Goal: Information Seeking & Learning: Learn about a topic

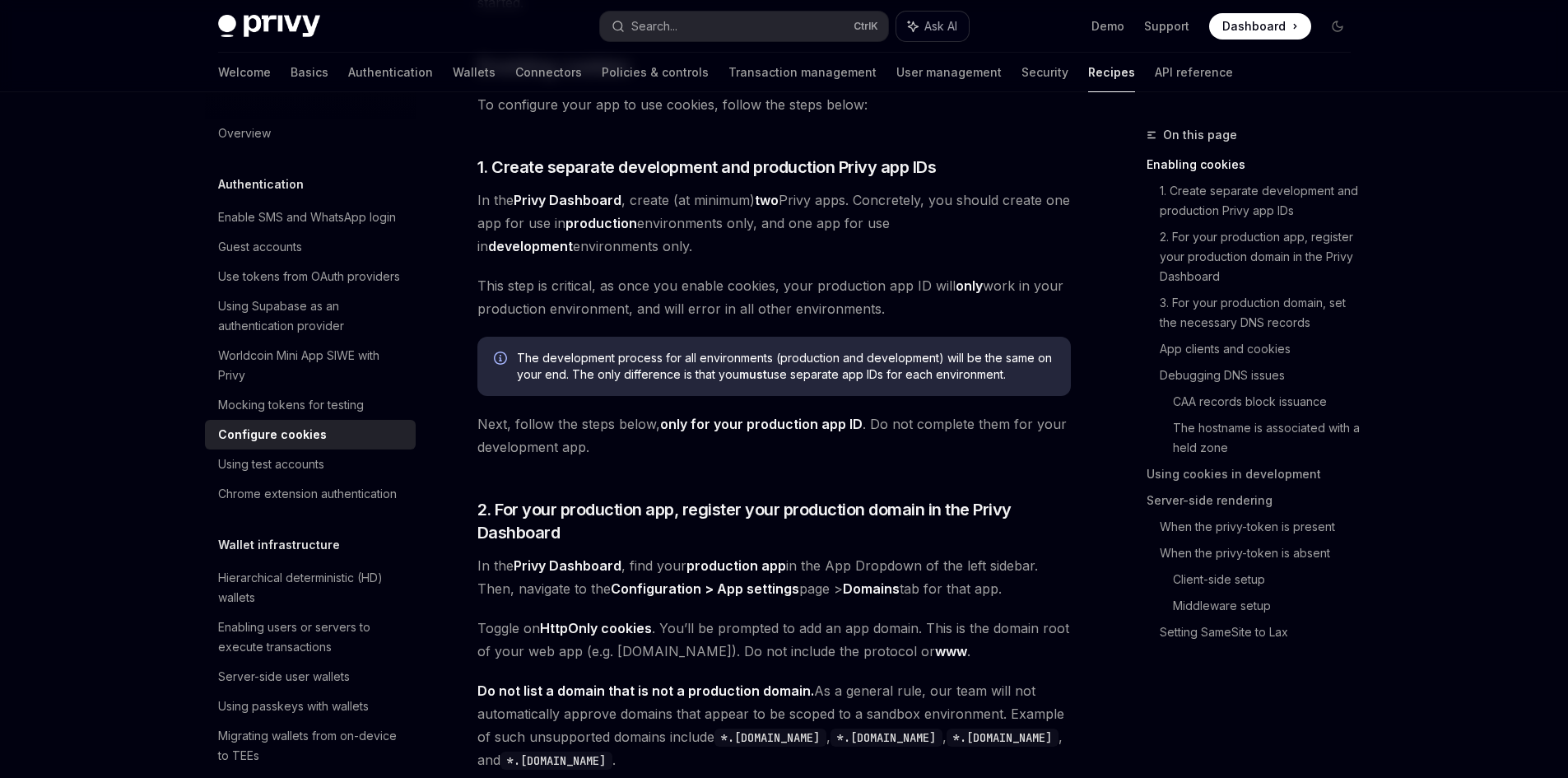
scroll to position [247, 0]
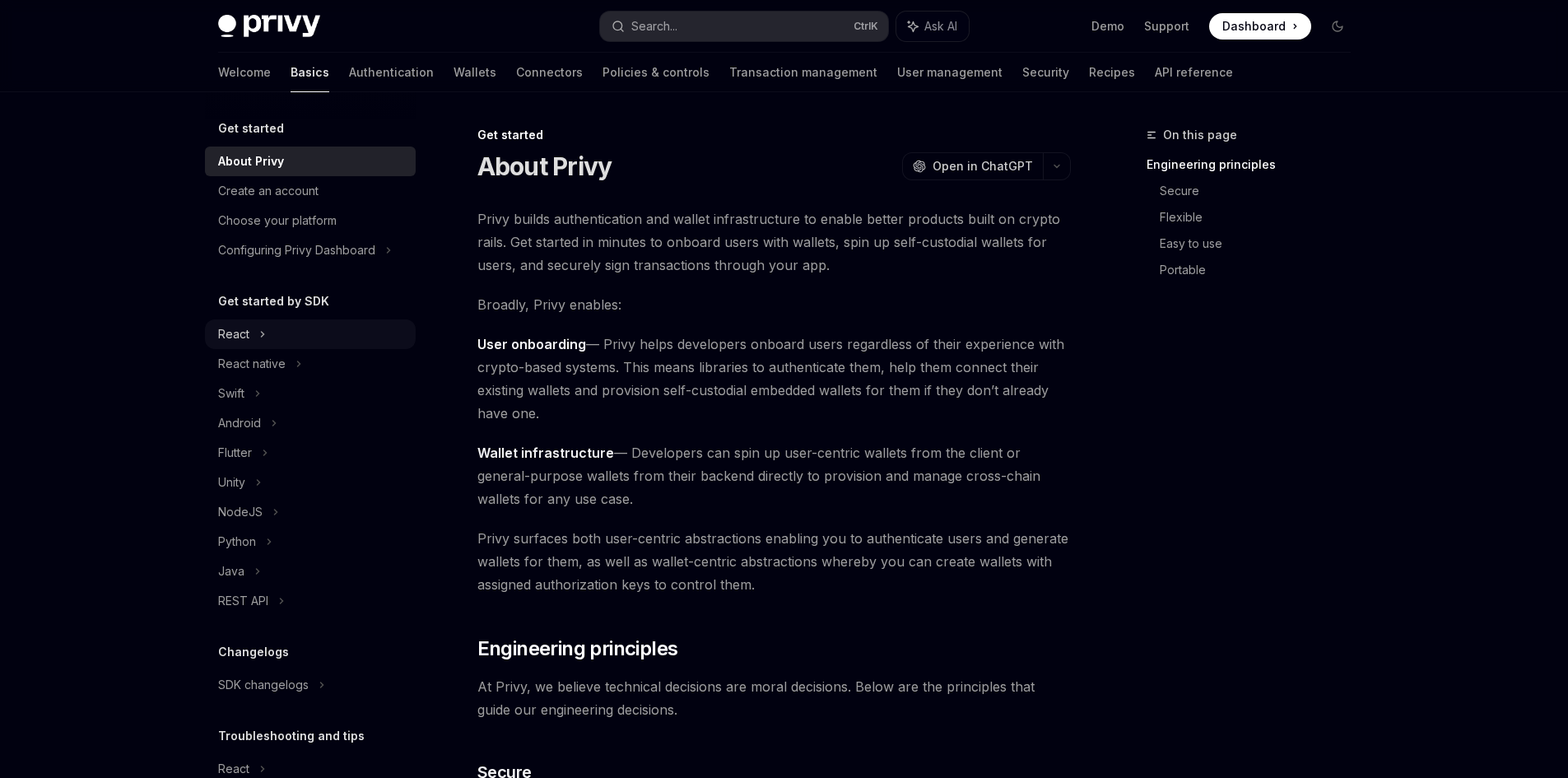
click at [269, 331] on div "React" at bounding box center [310, 334] width 211 height 30
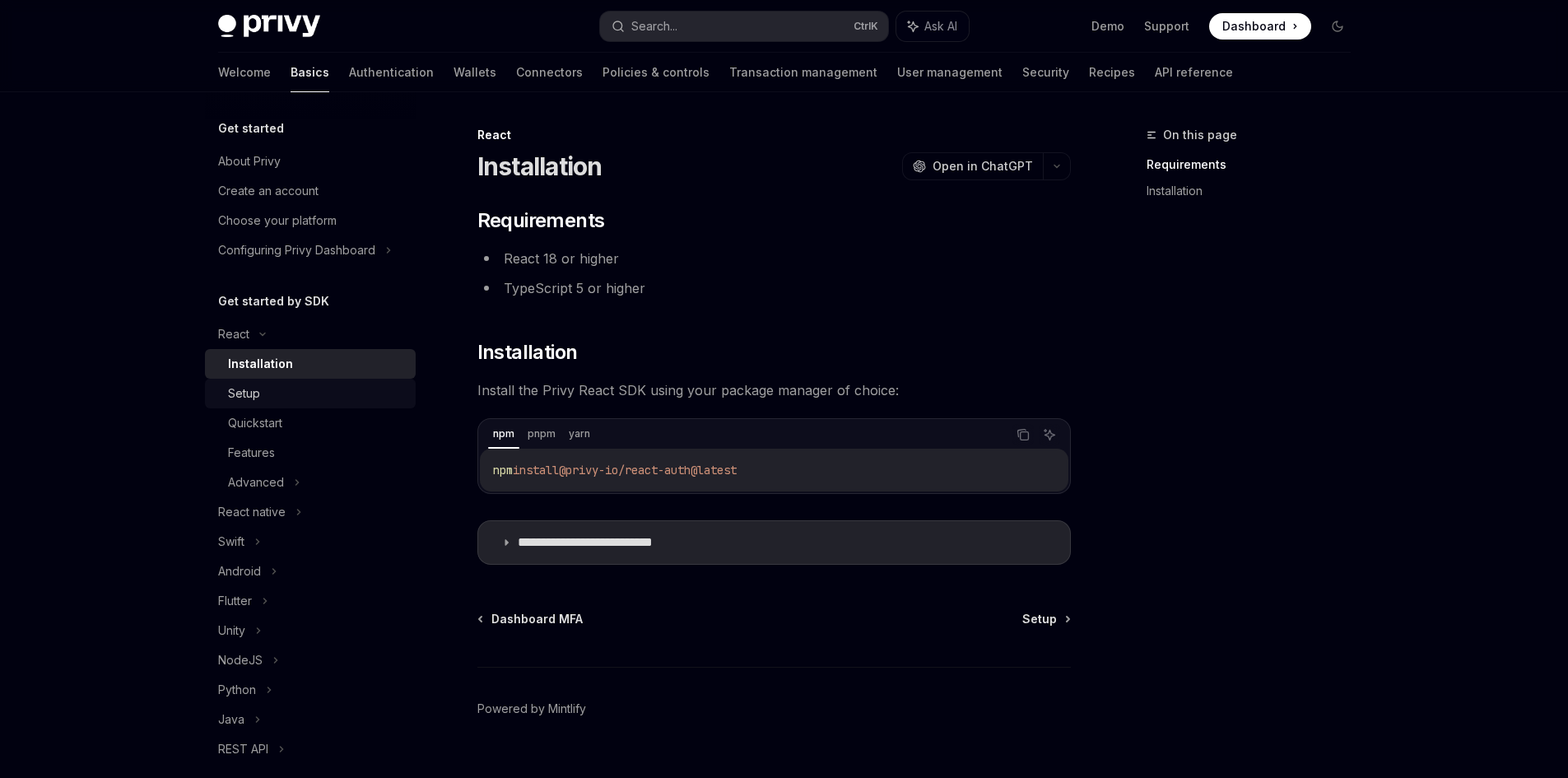
click at [274, 394] on div "Setup" at bounding box center [317, 393] width 178 height 19
type textarea "*"
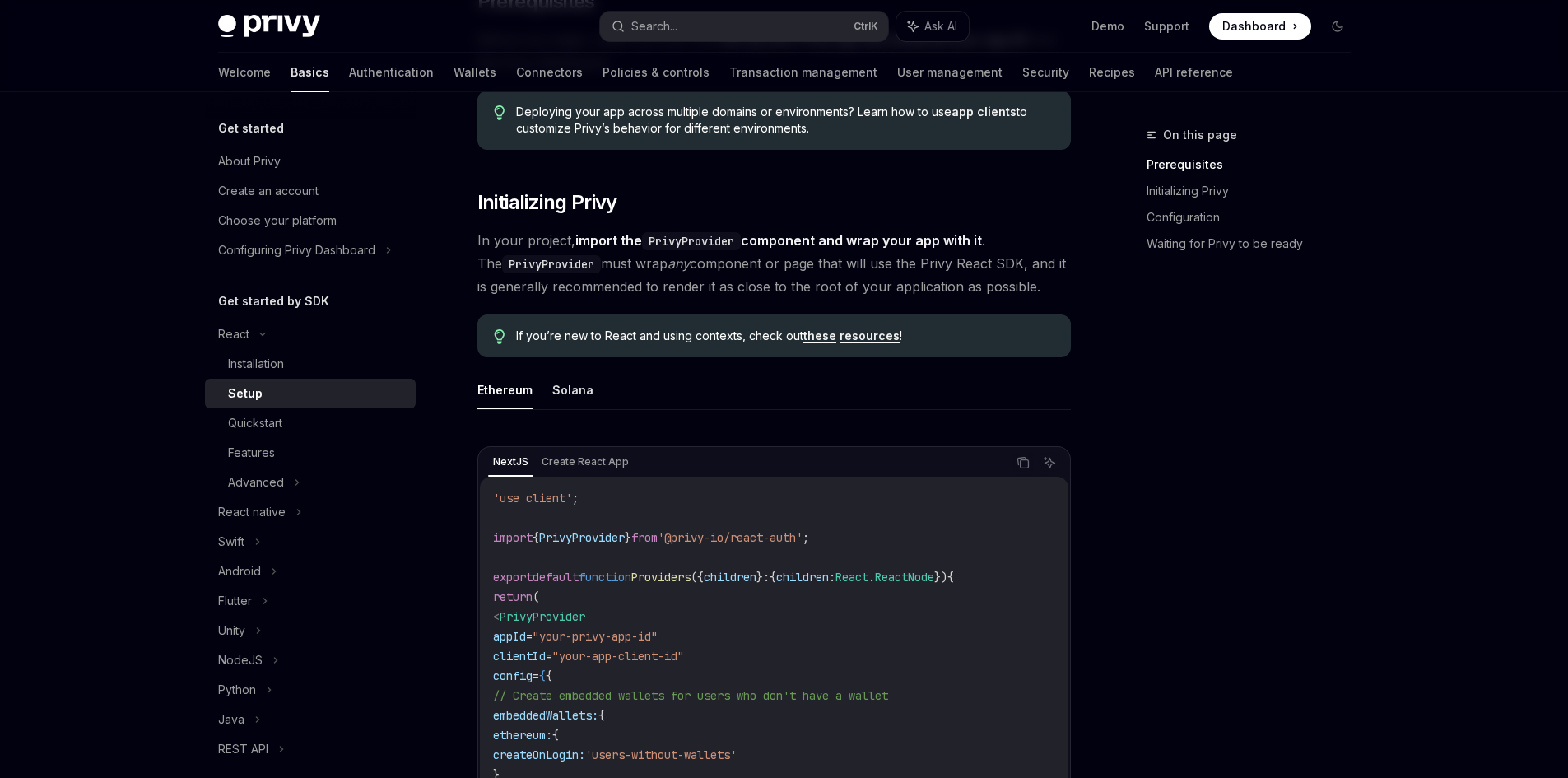
scroll to position [247, 0]
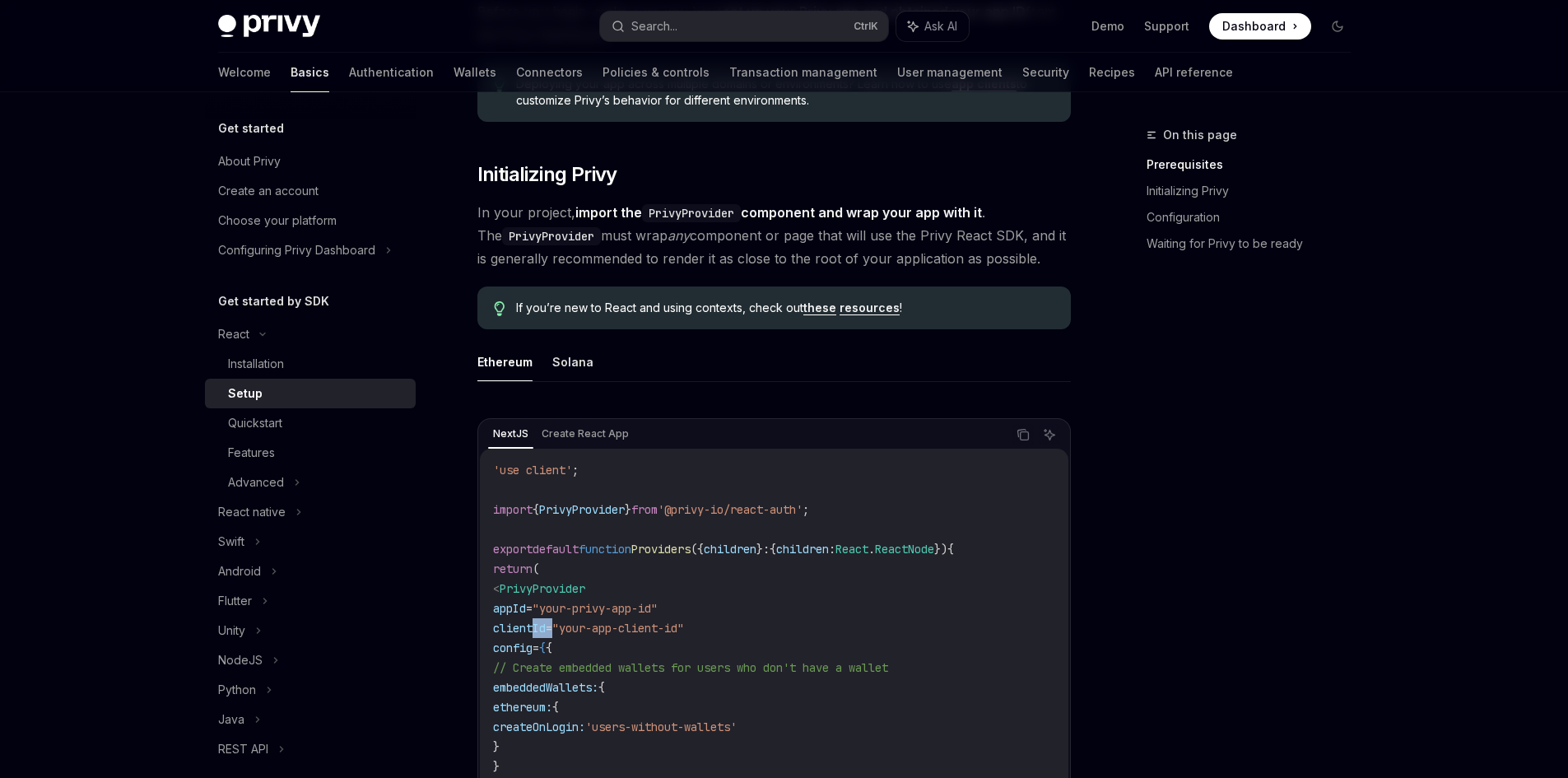
drag, startPoint x: 535, startPoint y: 631, endPoint x: 596, endPoint y: 631, distance: 61.0
click at [596, 631] on span "clientId = "your-app-client-id"" at bounding box center [588, 627] width 191 height 14
copy span "clientId ="
drag, startPoint x: 616, startPoint y: 593, endPoint x: 528, endPoint y: 592, distance: 88.0
click at [528, 592] on span "PrivyProvider" at bounding box center [542, 588] width 86 height 14
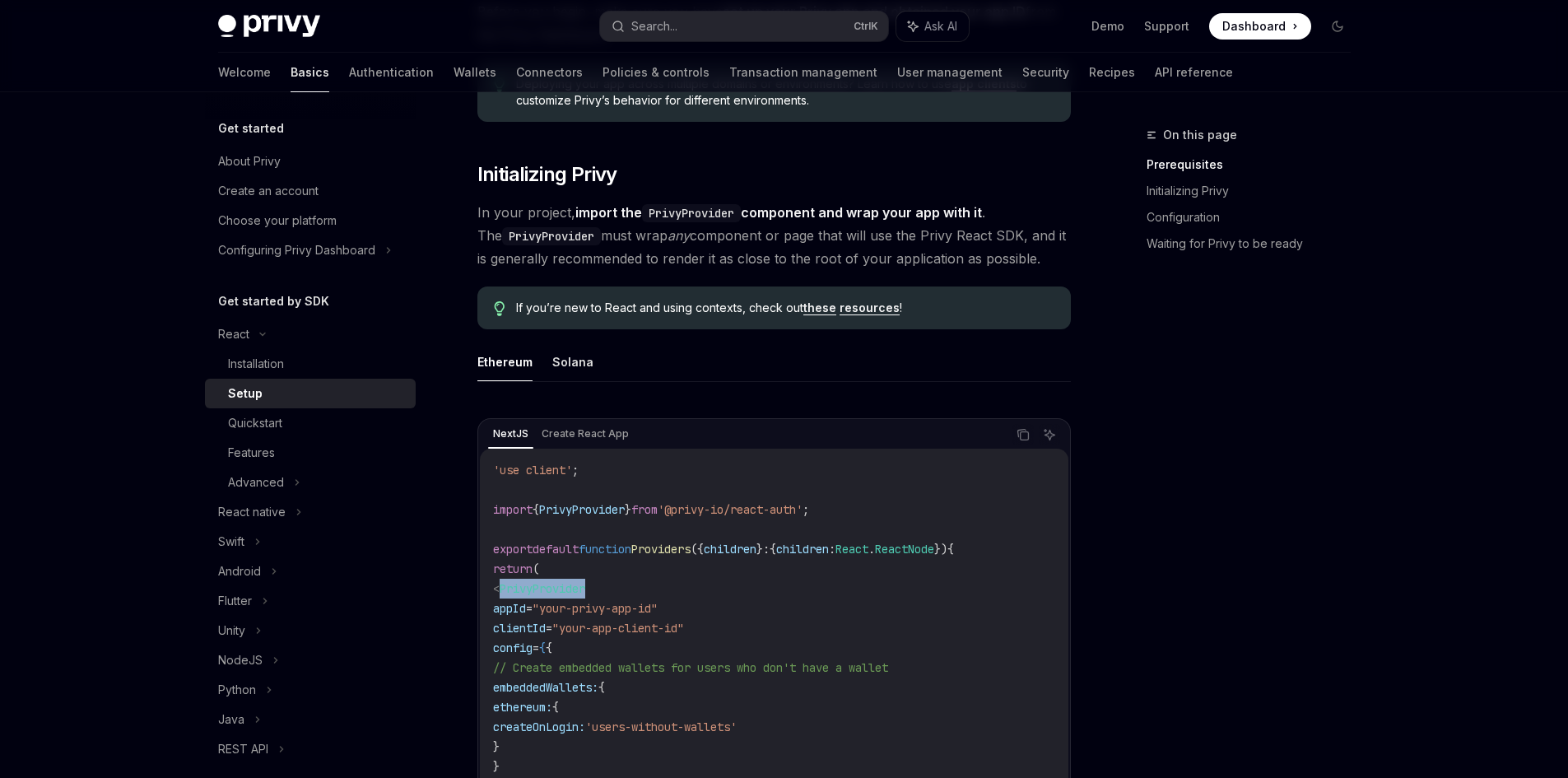
copy span "PrivyProvider"
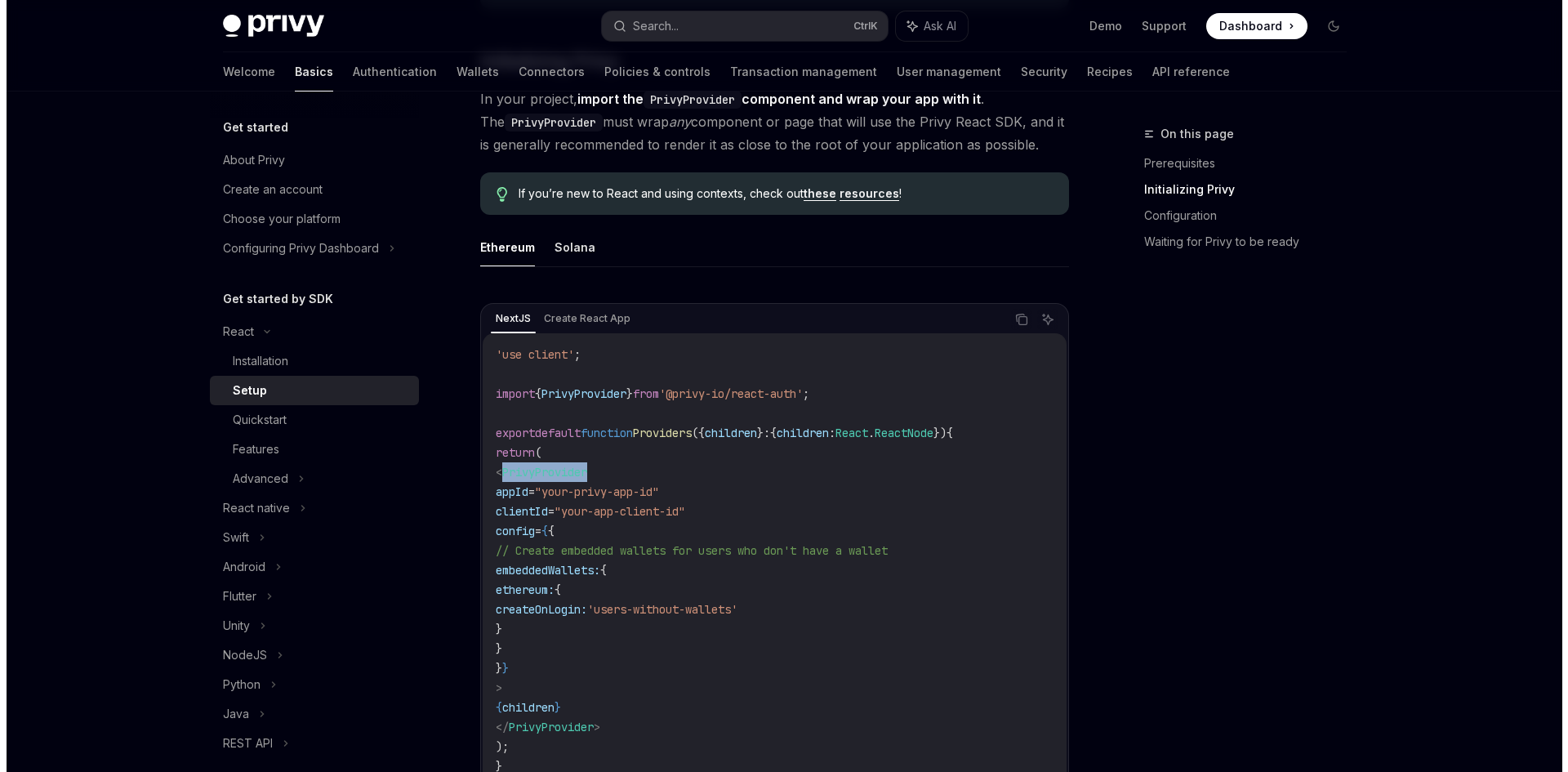
scroll to position [409, 0]
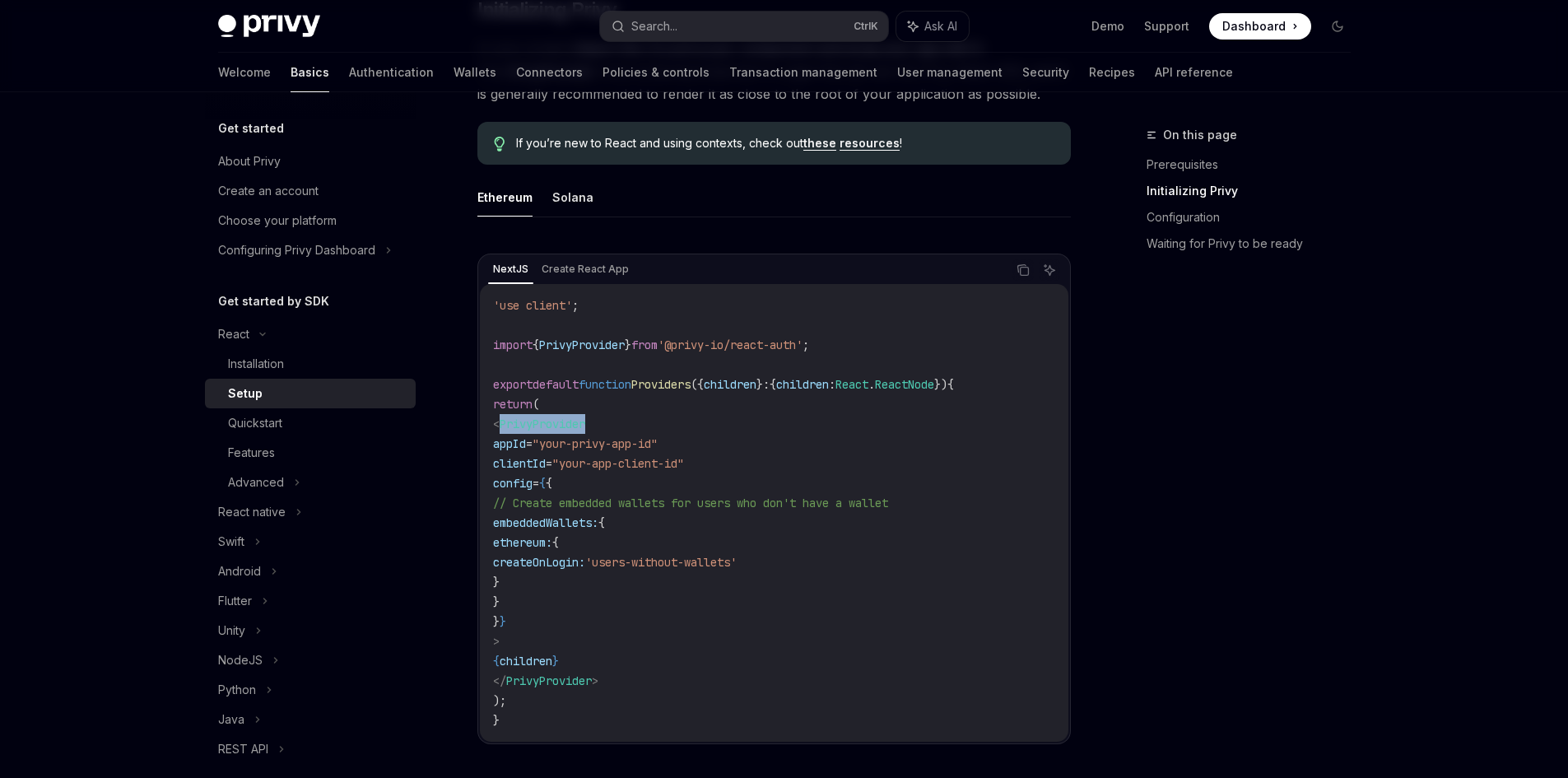
drag, startPoint x: 590, startPoint y: 461, endPoint x: 533, endPoint y: 465, distance: 57.1
click at [533, 465] on span "clientId = "your-app-client-id"" at bounding box center [588, 463] width 191 height 14
copy span "clientId"
click at [809, 23] on button "Search... Ctrl K" at bounding box center [744, 26] width 288 height 30
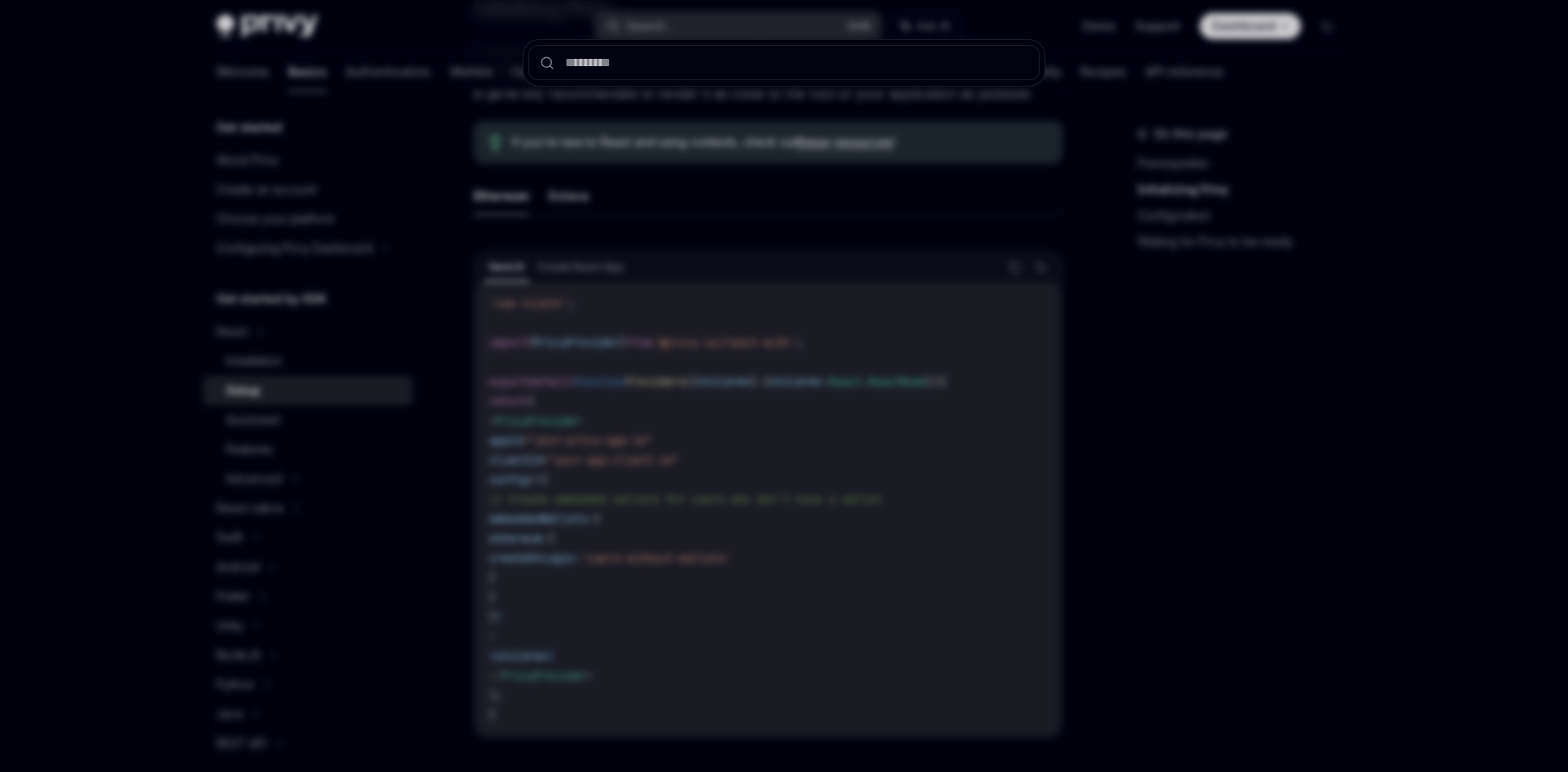
type input "********"
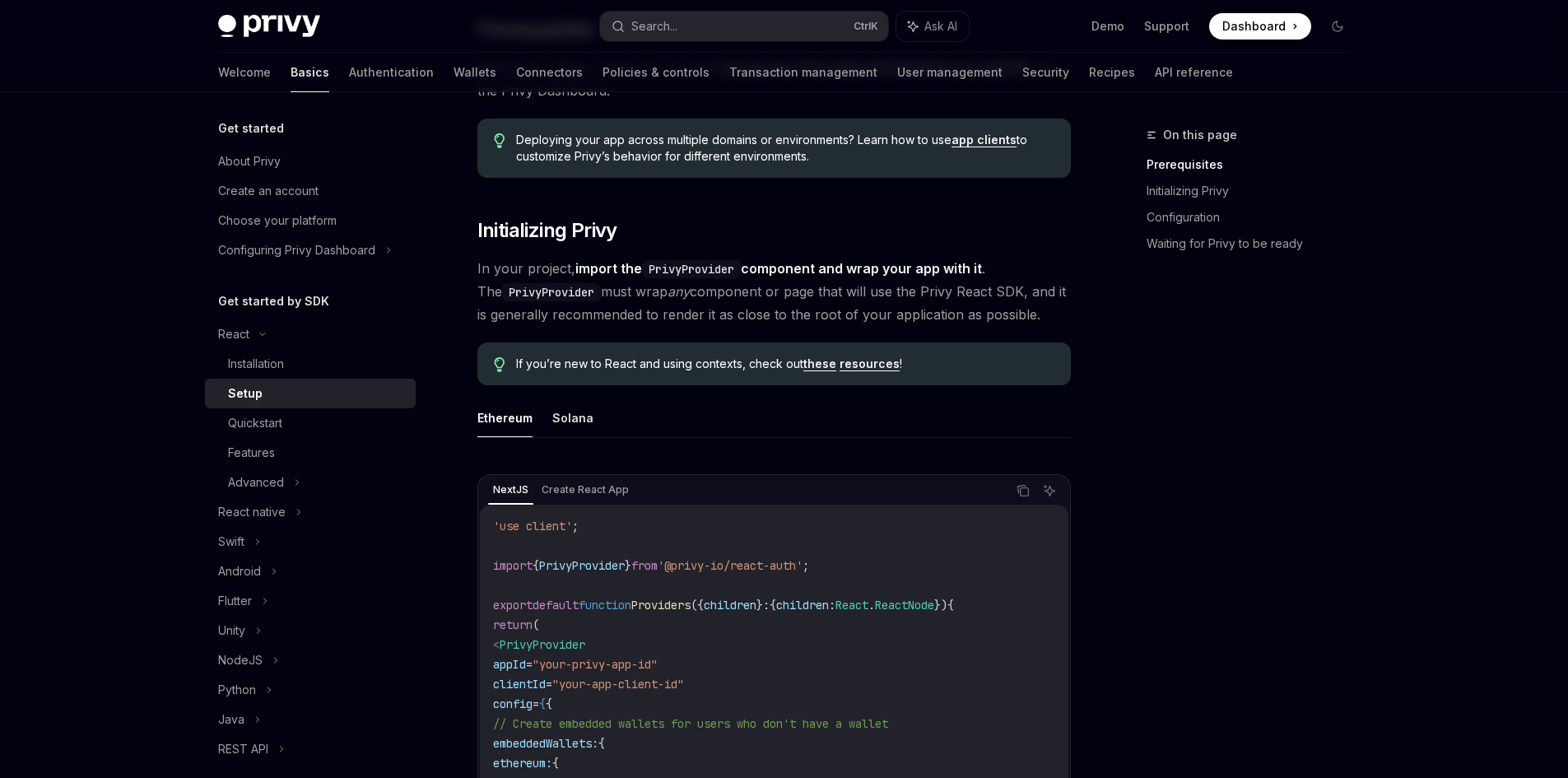
scroll to position [274, 0]
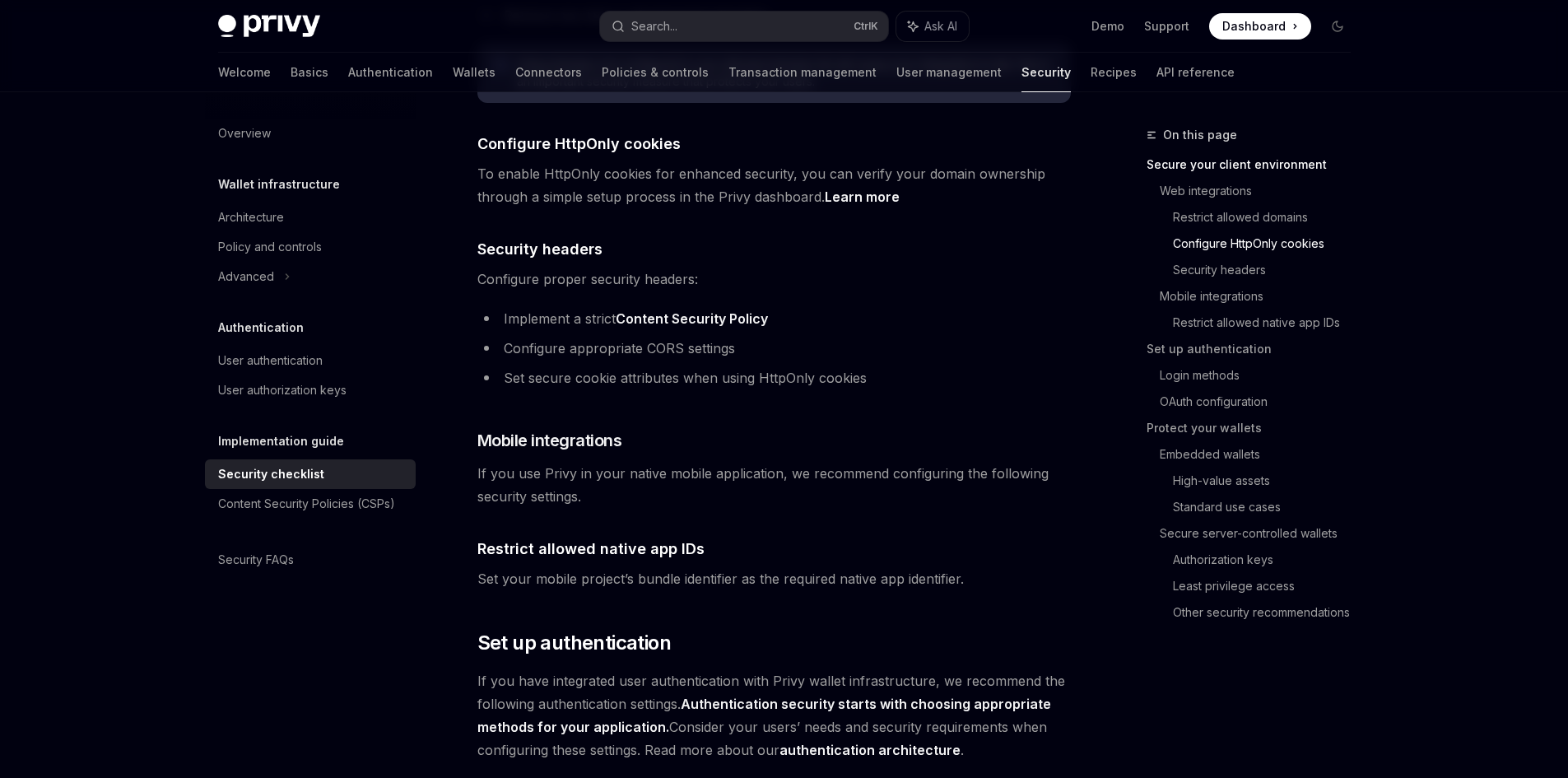
scroll to position [823, 0]
click at [685, 309] on link "Content Security Policy" at bounding box center [692, 318] width 152 height 17
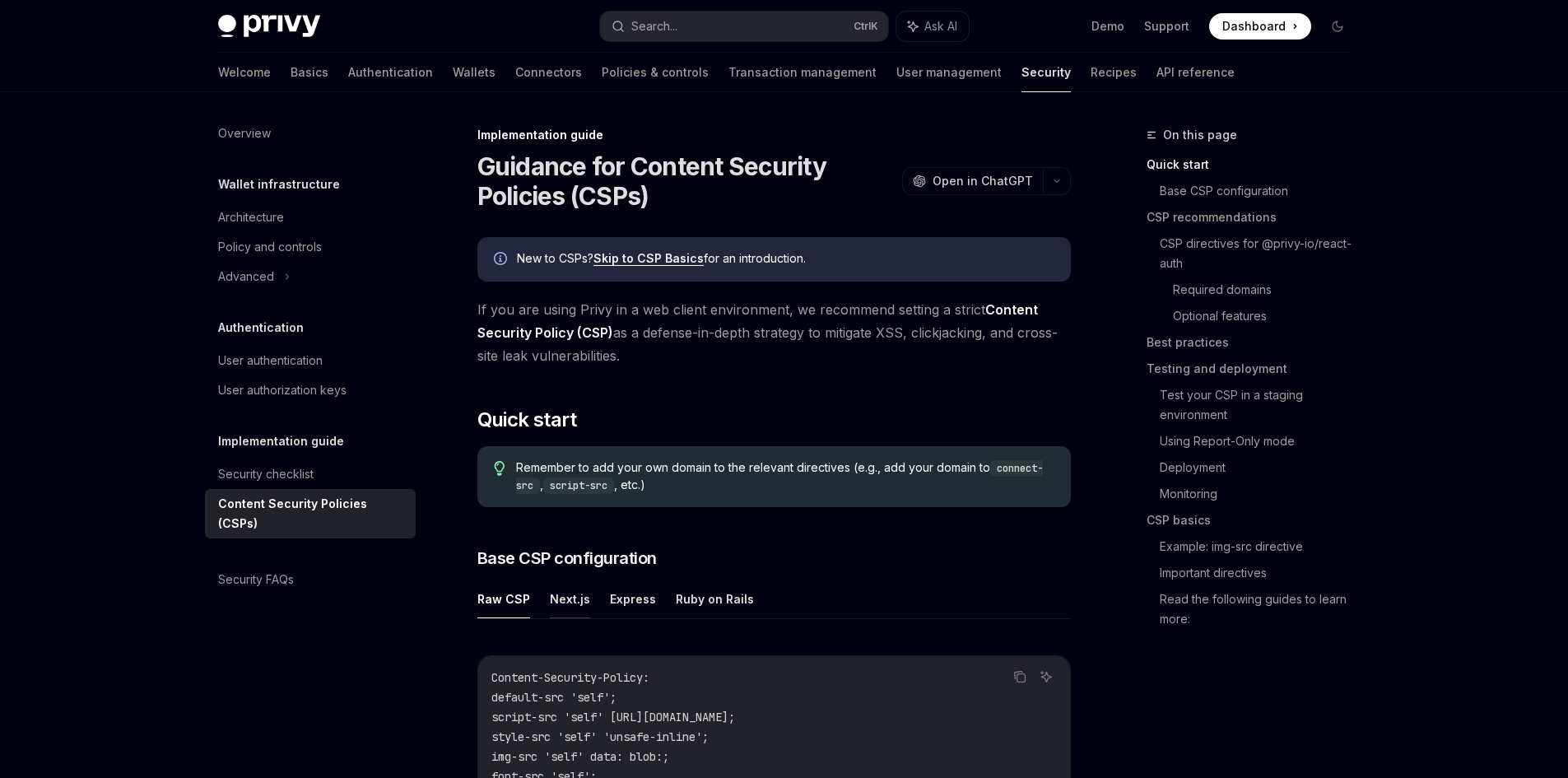
click at [569, 594] on button "Next.js" at bounding box center [570, 599] width 41 height 39
type textarea "*"
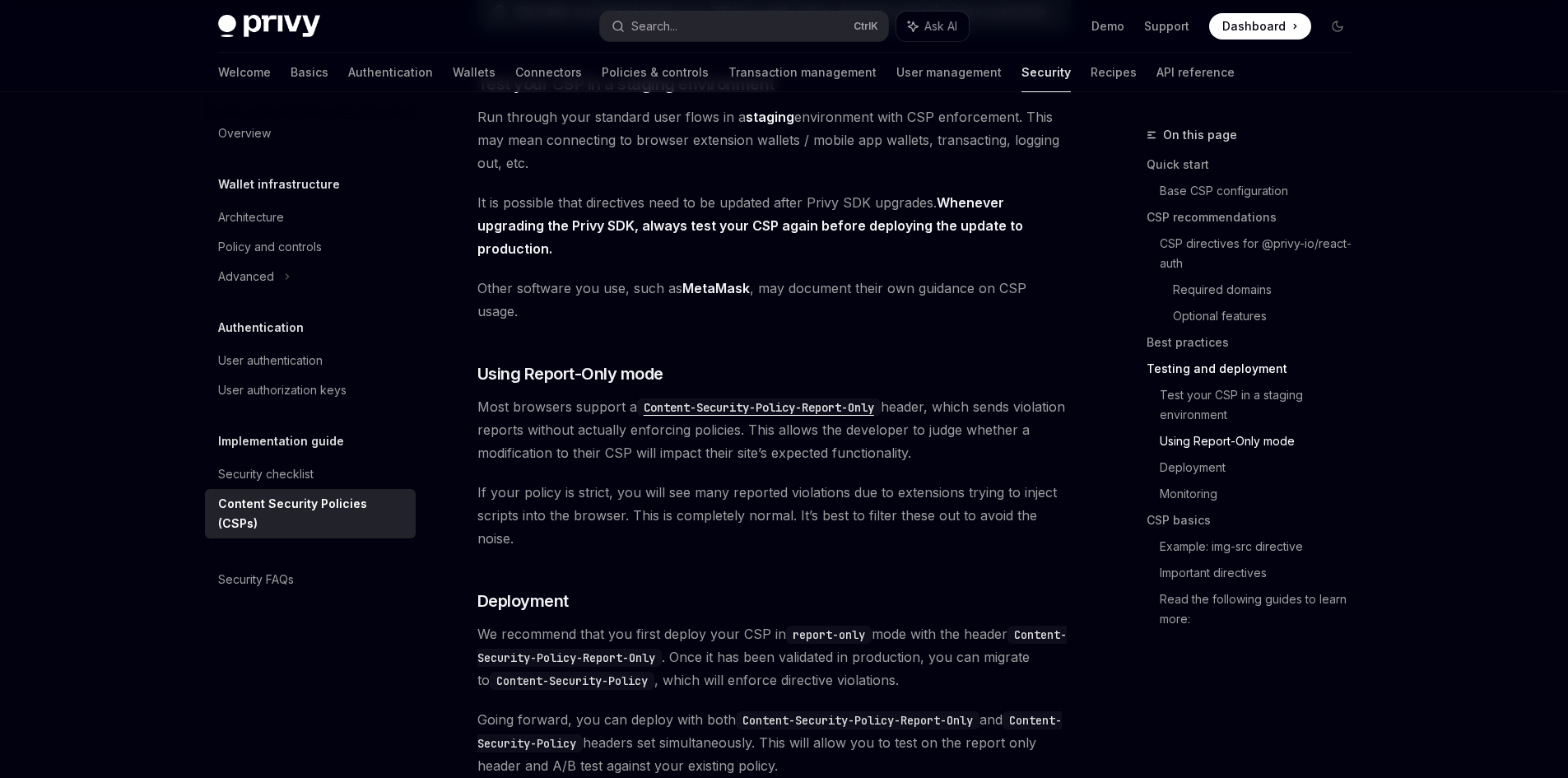
scroll to position [2692, 0]
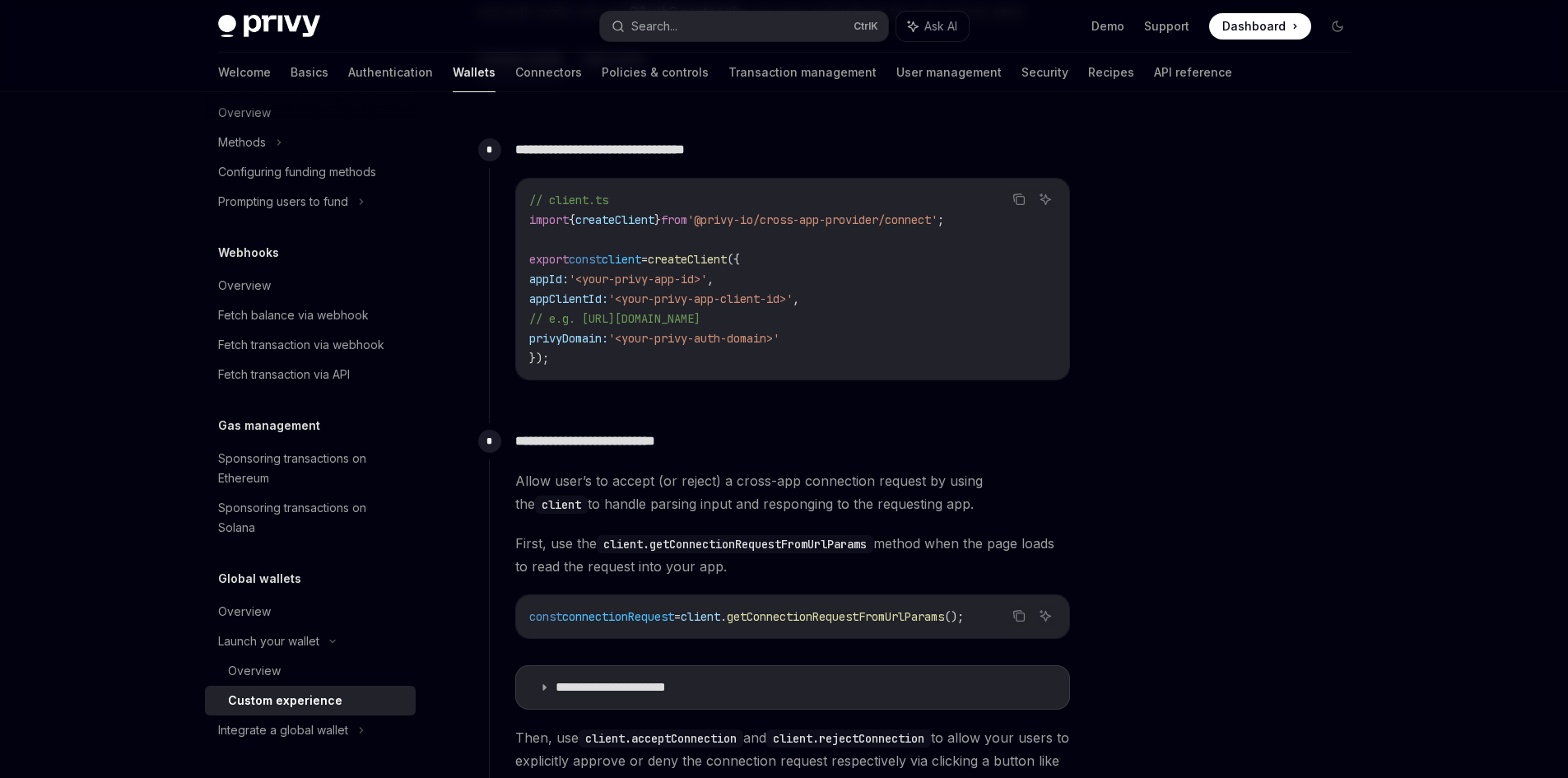
scroll to position [659, 0]
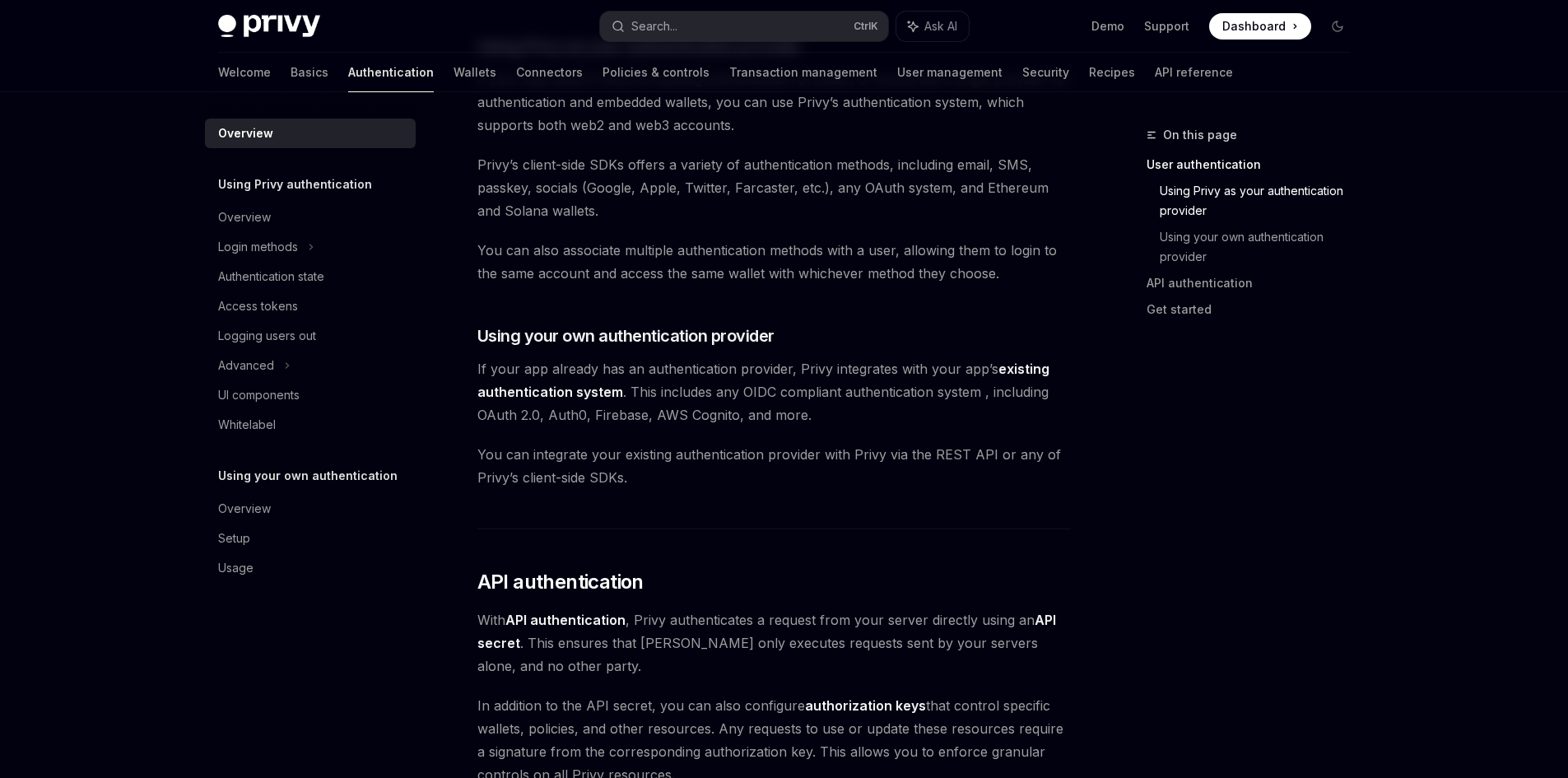
scroll to position [661, 0]
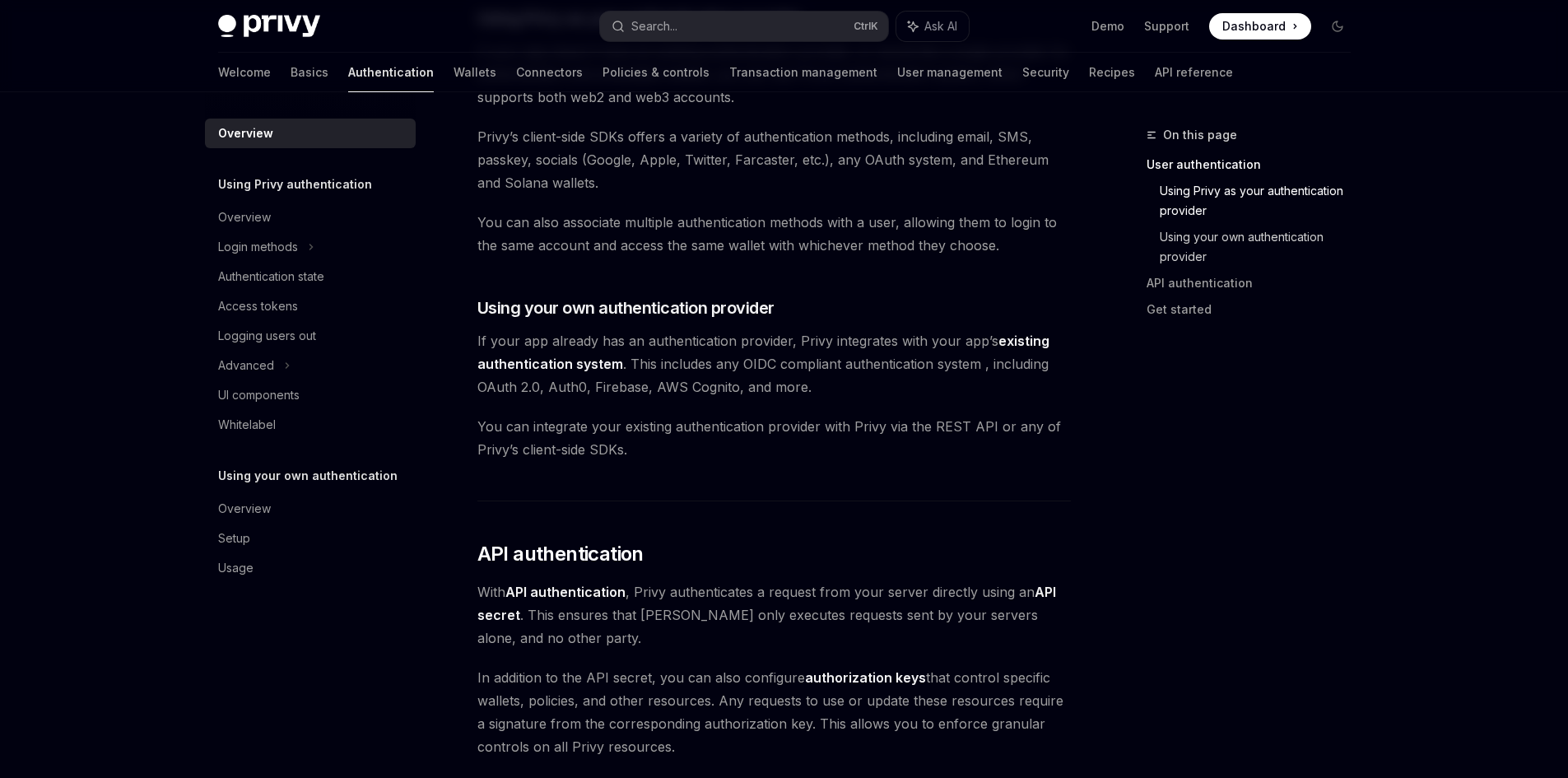
click at [1189, 253] on link "Using your own authentication provider" at bounding box center [1261, 247] width 204 height 46
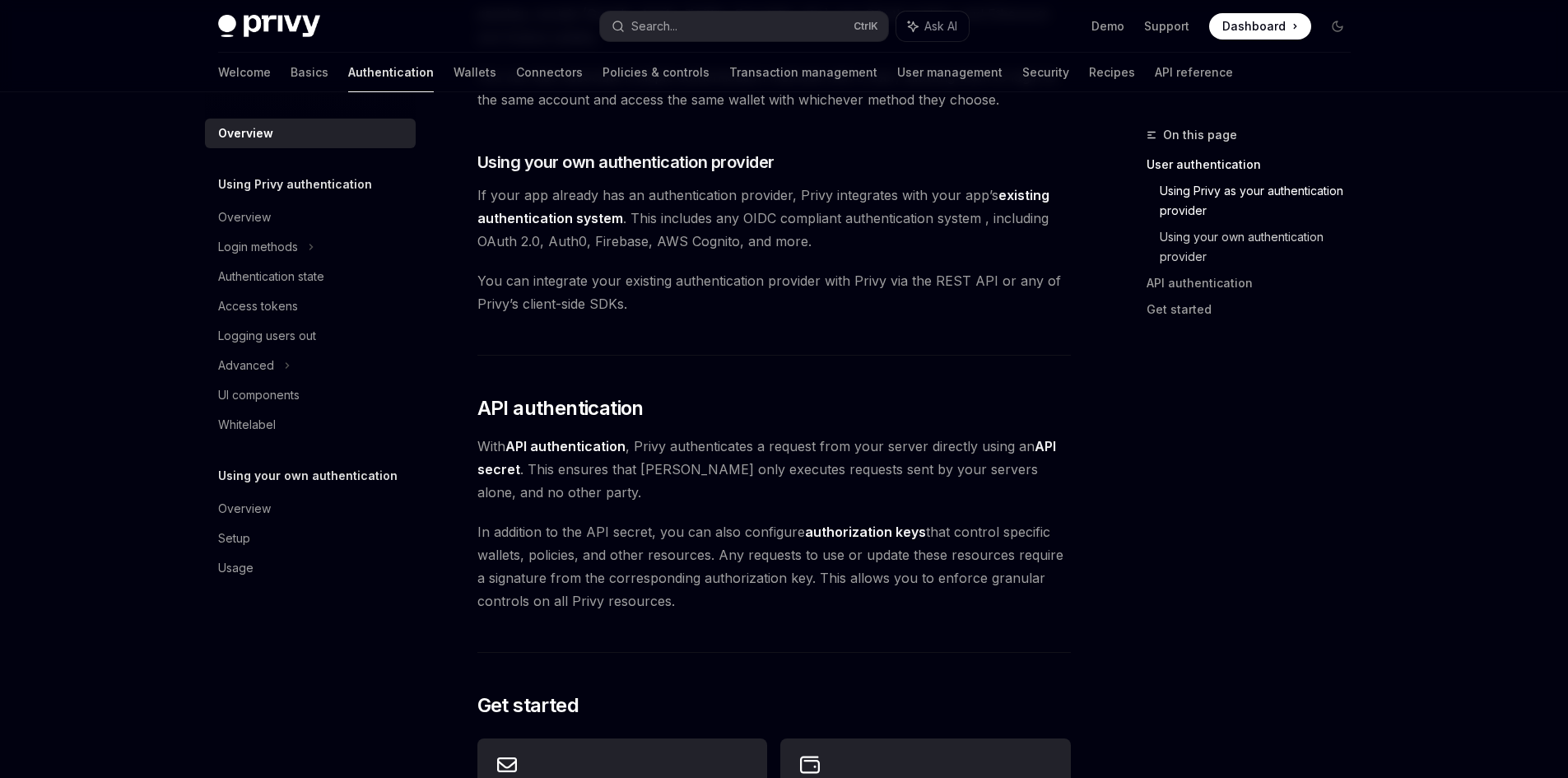
scroll to position [832, 0]
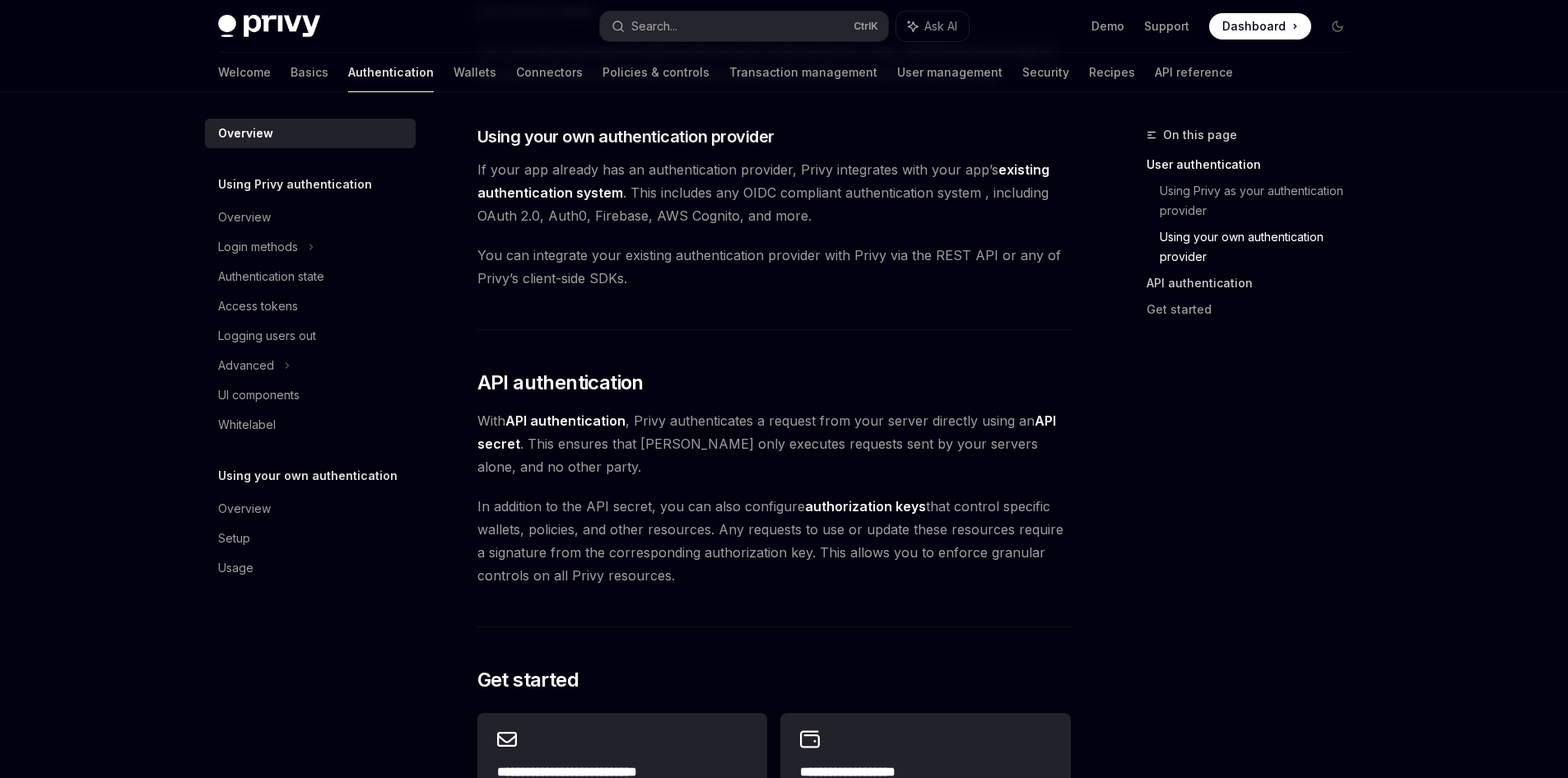
click at [1193, 281] on link "API authentication" at bounding box center [1255, 283] width 217 height 26
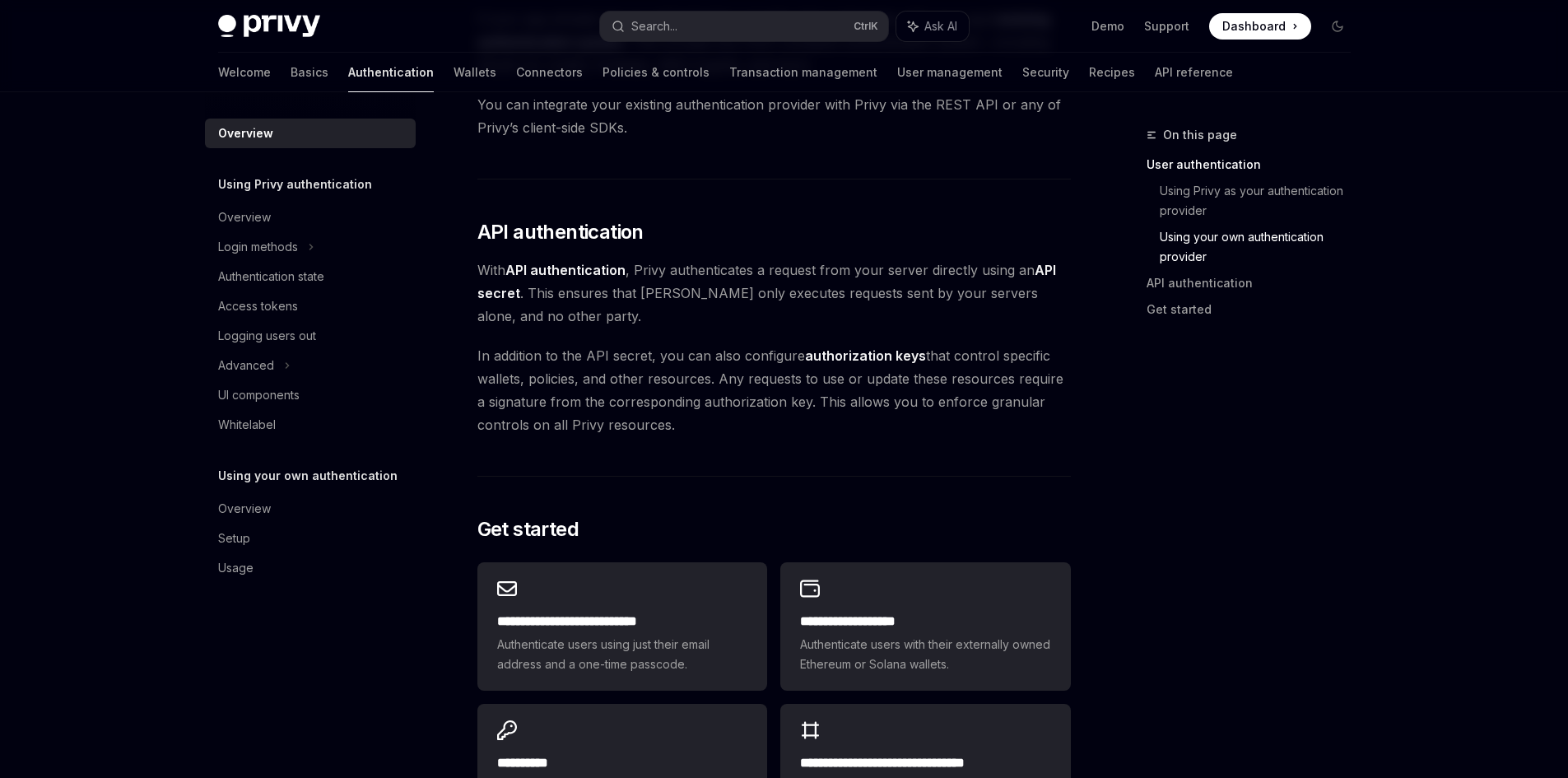
scroll to position [959, 0]
